Goal: Task Accomplishment & Management: Use online tool/utility

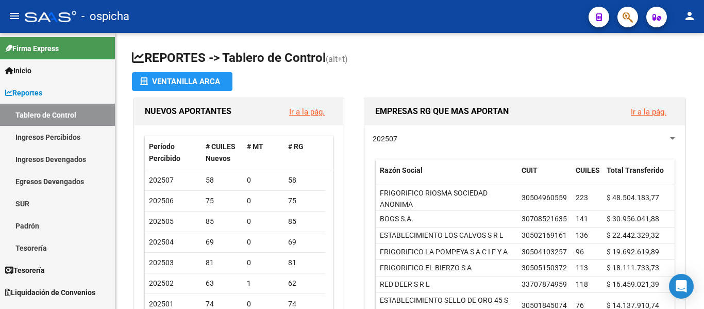
click at [631, 24] on span "button" at bounding box center [628, 17] width 10 height 21
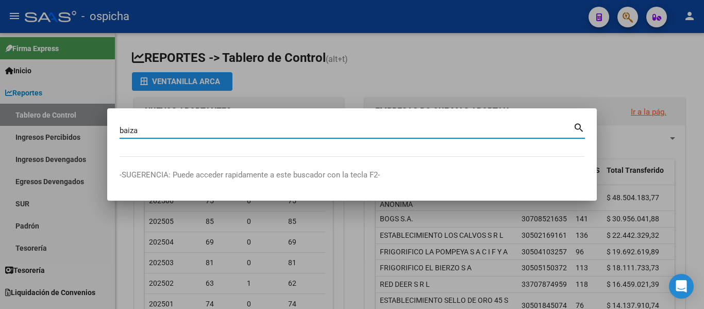
type input "baiza"
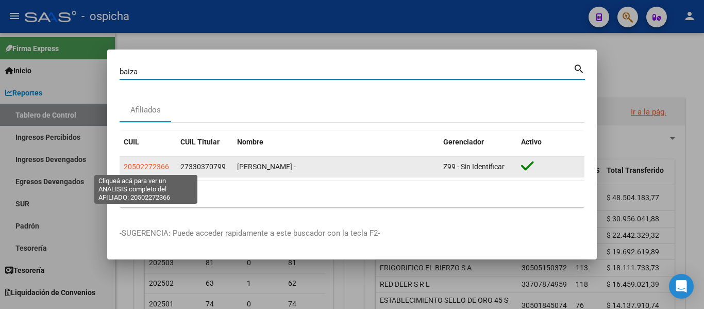
click at [159, 168] on span "20502272366" at bounding box center [146, 166] width 45 height 8
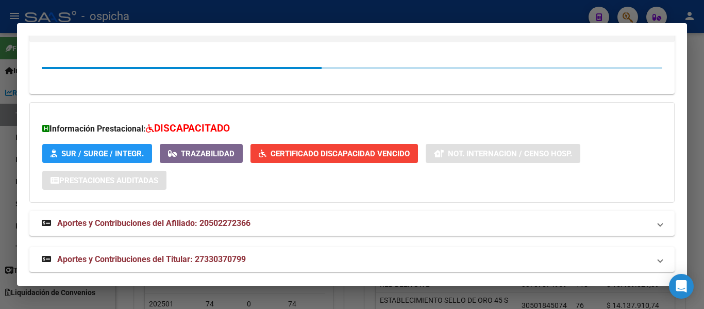
scroll to position [214, 0]
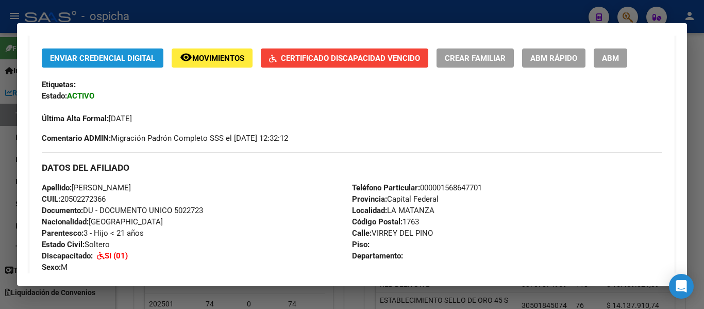
click at [130, 59] on span "Enviar Credencial Digital" at bounding box center [102, 58] width 105 height 9
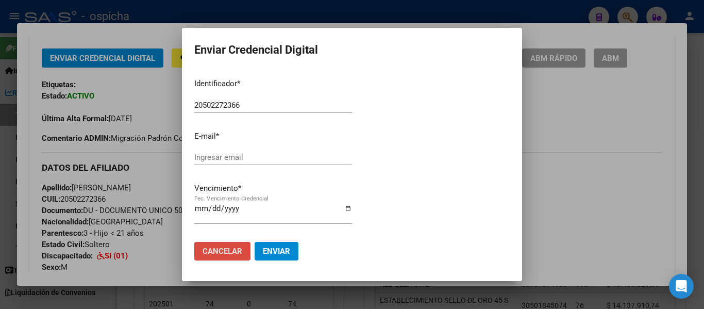
click at [229, 251] on span "Cancelar" at bounding box center [223, 250] width 40 height 9
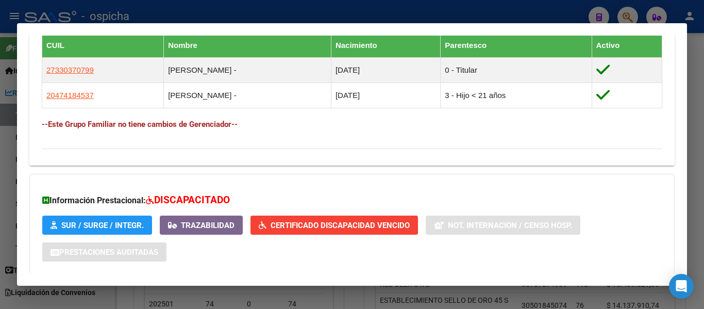
scroll to position [662, 0]
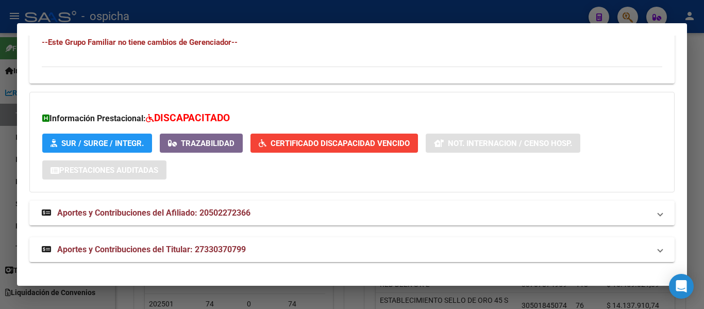
click at [121, 148] on button "SUR / SURGE / INTEGR." at bounding box center [97, 143] width 110 height 19
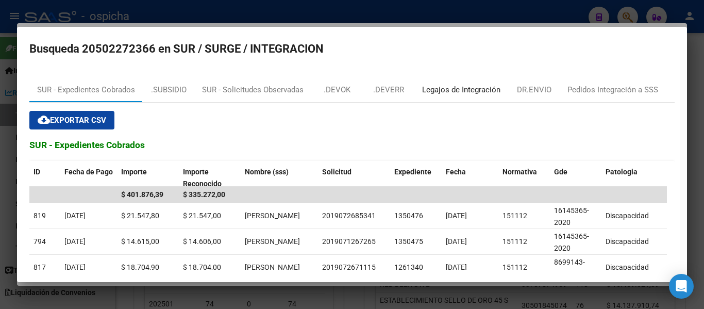
click at [460, 88] on div "Legajos de Integración" at bounding box center [461, 90] width 78 height 12
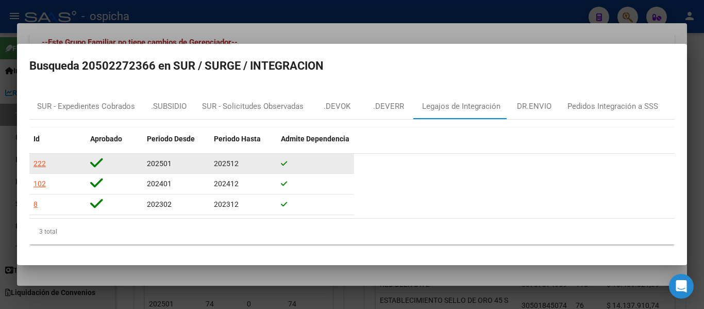
click at [42, 164] on div "222" at bounding box center [40, 164] width 12 height 12
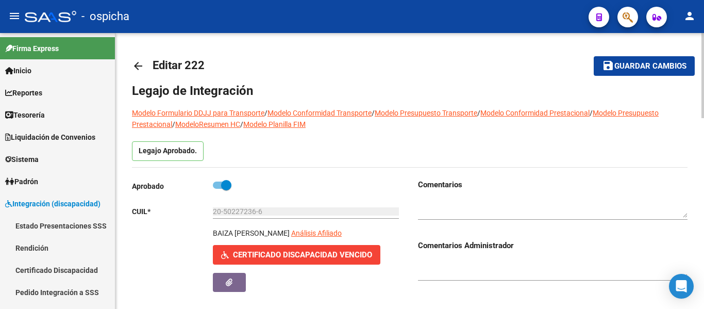
click at [633, 64] on span "Guardar cambios" at bounding box center [651, 66] width 72 height 9
